Goal: Task Accomplishment & Management: Use online tool/utility

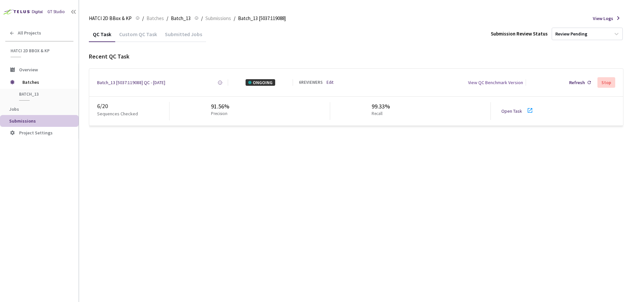
click at [507, 110] on link "Open Task" at bounding box center [511, 111] width 21 height 6
click at [116, 18] on span "HATCI 2D BBox & KP" at bounding box center [110, 18] width 43 height 8
click at [158, 17] on span "Batches" at bounding box center [154, 18] width 17 height 8
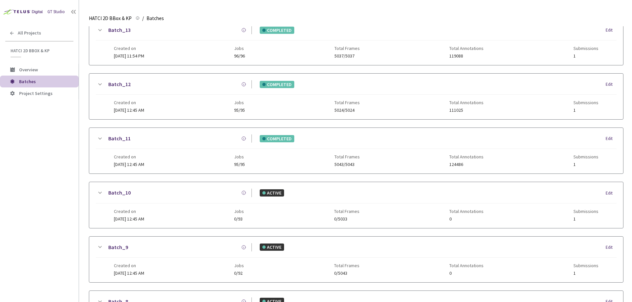
scroll to position [319, 0]
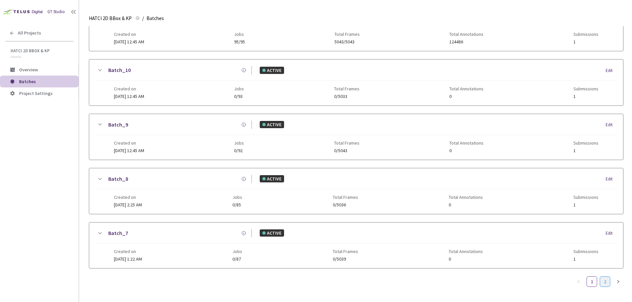
click at [604, 277] on link "2" at bounding box center [605, 282] width 10 height 10
click at [121, 125] on link "Batch_1" at bounding box center [118, 124] width 20 height 8
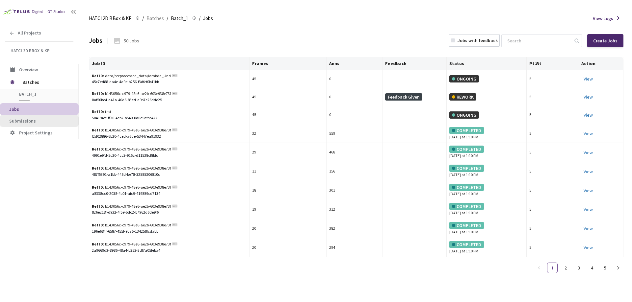
click at [44, 123] on span "Submissions" at bounding box center [41, 121] width 64 height 6
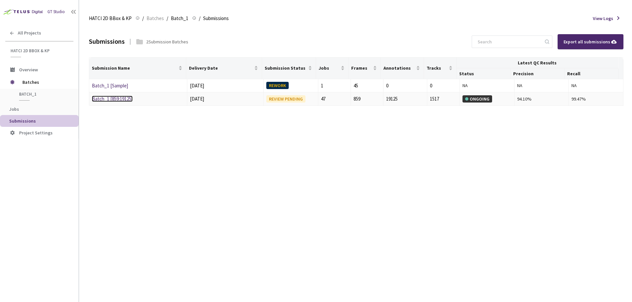
click at [120, 100] on link "Batch_1 [859:19125]" at bounding box center [112, 99] width 41 height 6
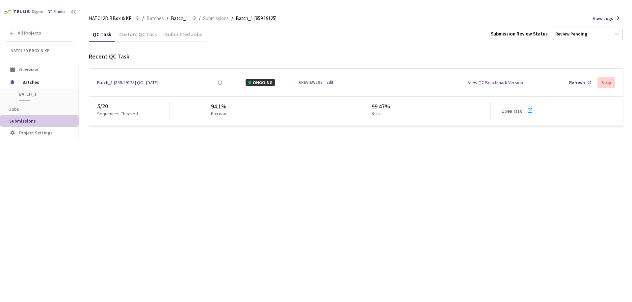
click at [513, 112] on link "Open Task" at bounding box center [511, 111] width 21 height 6
